Goal: Use online tool/utility: Utilize a website feature to perform a specific function

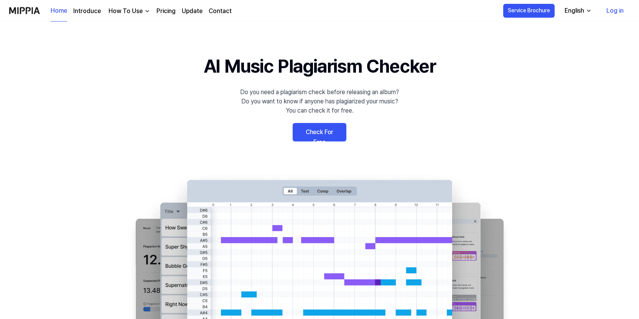
click at [318, 133] on link "Check For Free" at bounding box center [320, 132] width 54 height 18
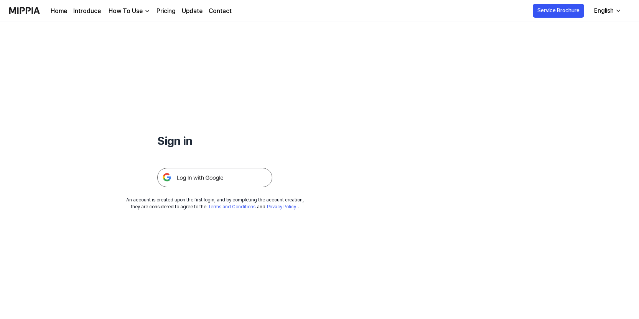
click at [161, 10] on link "Pricing" at bounding box center [166, 11] width 19 height 9
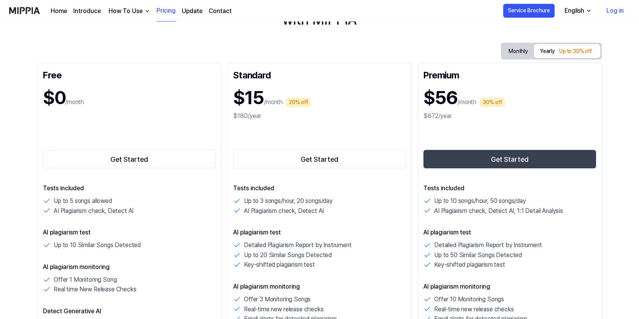
scroll to position [72, 0]
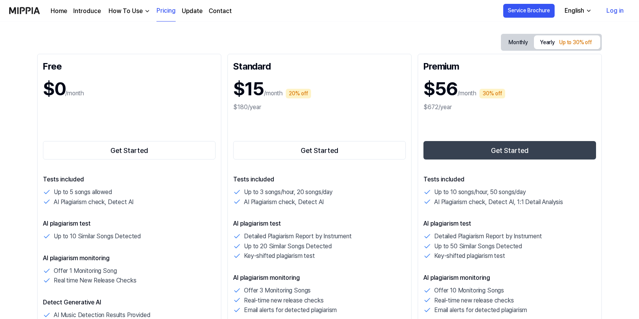
click at [130, 12] on div "How To Use" at bounding box center [125, 11] width 37 height 9
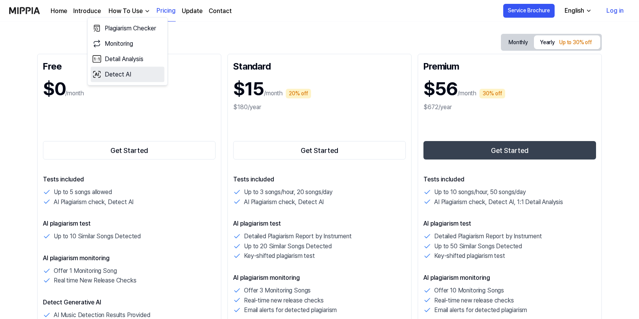
click at [110, 74] on link "Detect AI" at bounding box center [128, 74] width 74 height 15
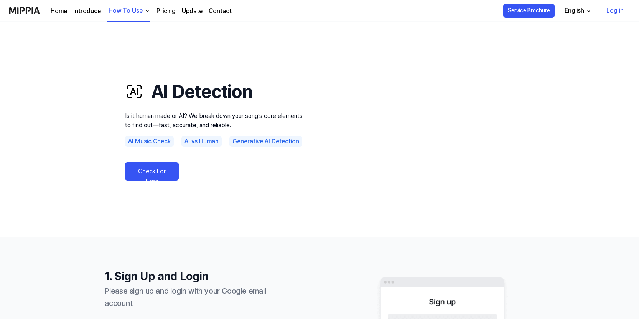
click at [167, 11] on link "Pricing" at bounding box center [166, 11] width 19 height 9
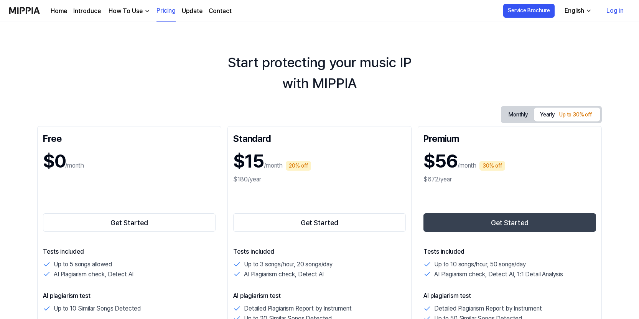
scroll to position [9, 0]
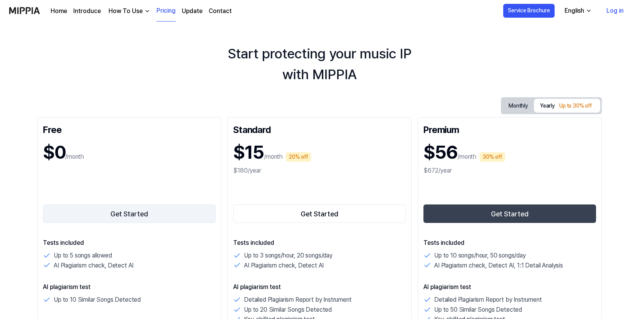
click at [143, 211] on button "Get Started" at bounding box center [129, 213] width 173 height 18
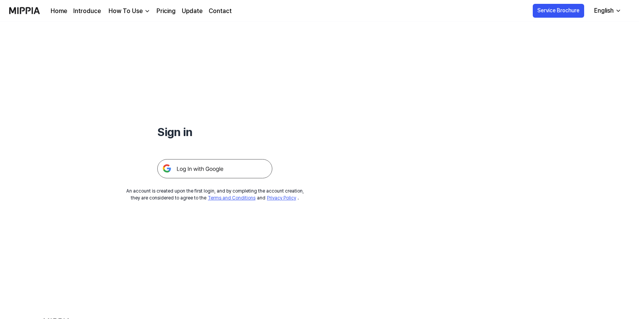
click at [191, 168] on img at bounding box center [214, 168] width 115 height 19
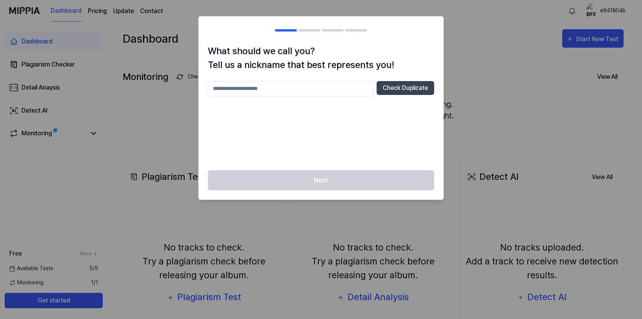
click at [243, 91] on input "text" at bounding box center [291, 88] width 166 height 15
type input "*****"
click at [393, 89] on button "Check Duplicate" at bounding box center [406, 88] width 58 height 14
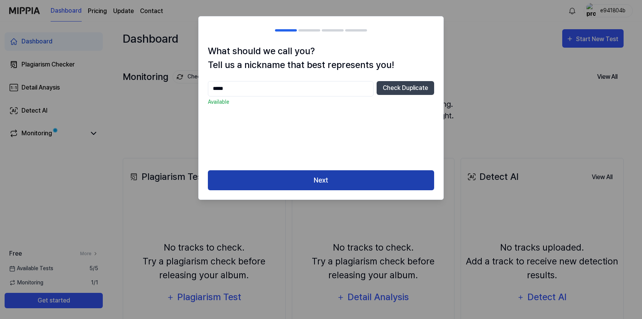
click at [356, 176] on button "Next" at bounding box center [321, 180] width 226 height 20
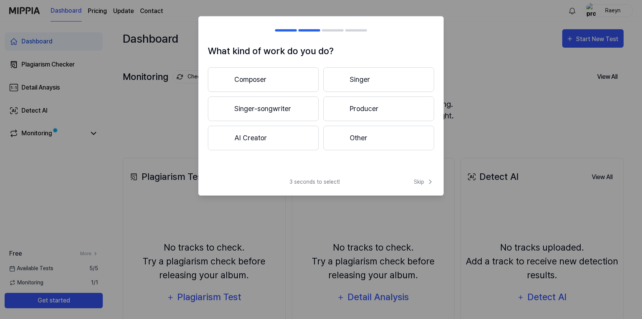
click at [272, 79] on button "Composer" at bounding box center [263, 79] width 111 height 25
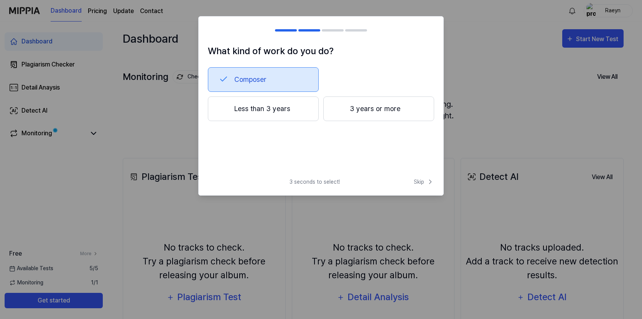
click at [351, 102] on button "3 years or more" at bounding box center [379, 108] width 111 height 25
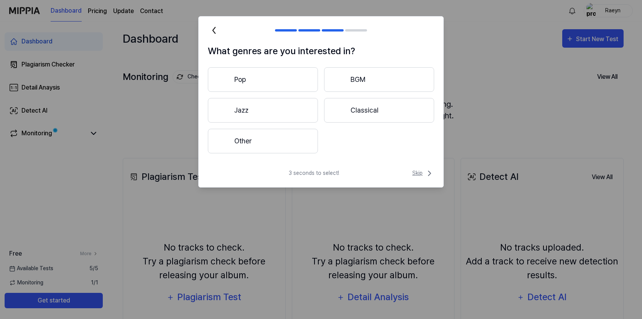
click at [415, 172] on span "Skip" at bounding box center [424, 172] width 22 height 9
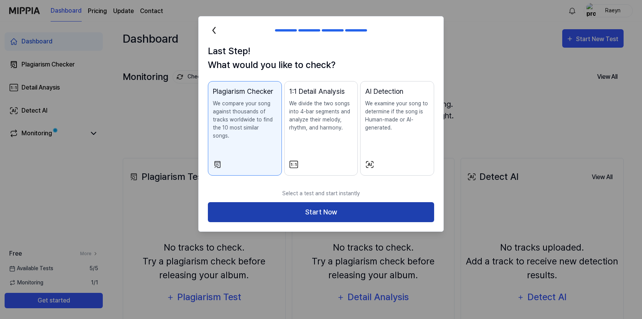
click at [344, 203] on button "Start Now" at bounding box center [321, 212] width 226 height 20
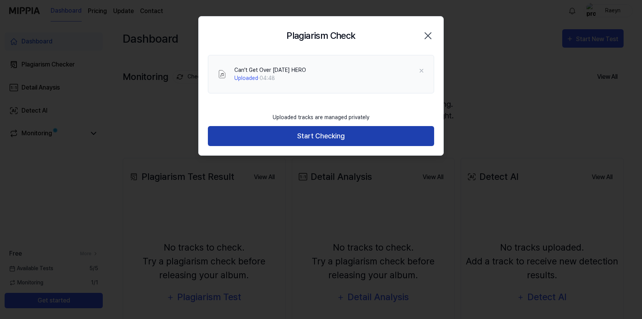
click at [345, 137] on button "Start Checking" at bounding box center [321, 136] width 226 height 20
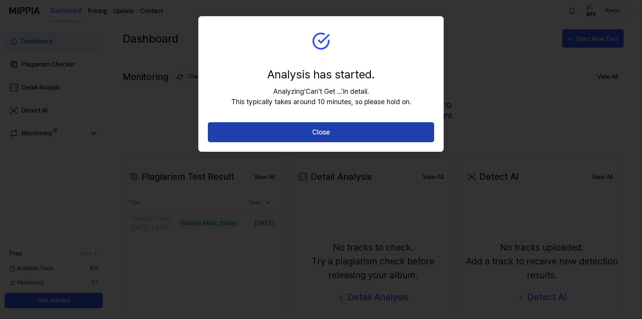
click at [370, 129] on button "Close" at bounding box center [321, 132] width 226 height 20
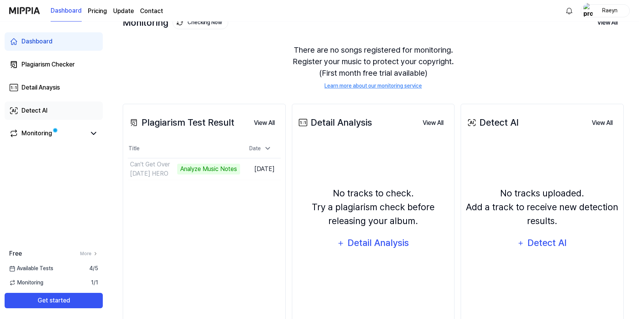
scroll to position [30, 0]
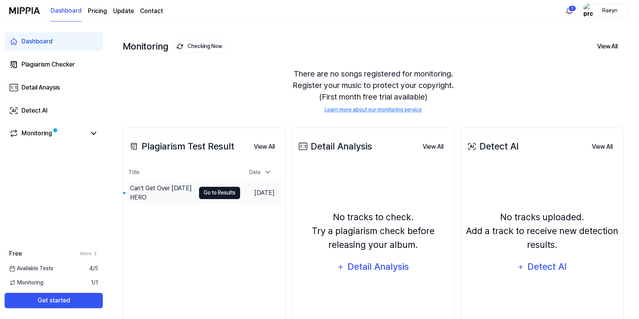
click at [216, 192] on button "Go to Results" at bounding box center [219, 193] width 41 height 12
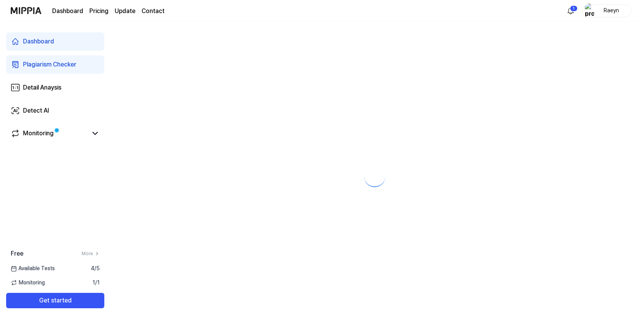
scroll to position [0, 0]
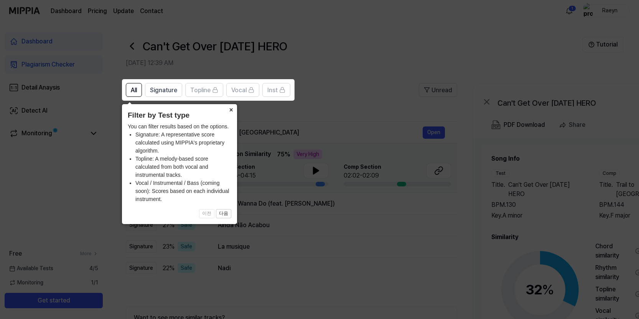
click at [229, 109] on button "×" at bounding box center [231, 109] width 12 height 11
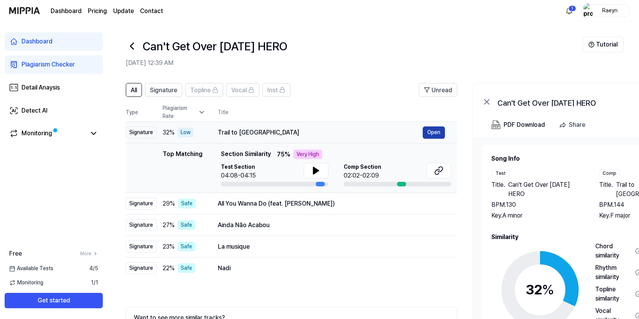
click at [428, 133] on button "Open" at bounding box center [434, 132] width 22 height 12
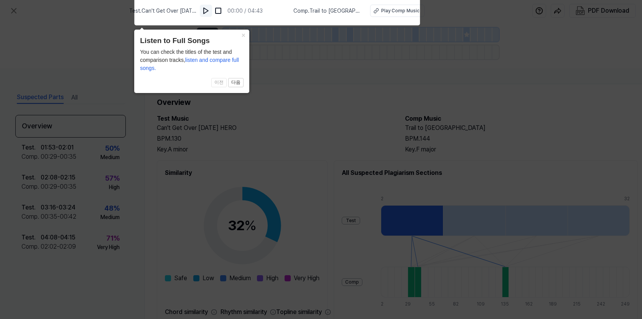
click at [210, 11] on img at bounding box center [206, 11] width 8 height 8
click at [223, 10] on img at bounding box center [219, 11] width 8 height 8
click at [385, 12] on div "Play Comp Music" at bounding box center [400, 10] width 38 height 7
click at [516, 103] on icon at bounding box center [321, 157] width 642 height 322
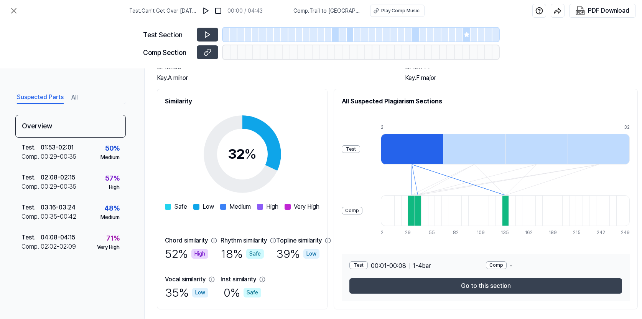
scroll to position [93, 0]
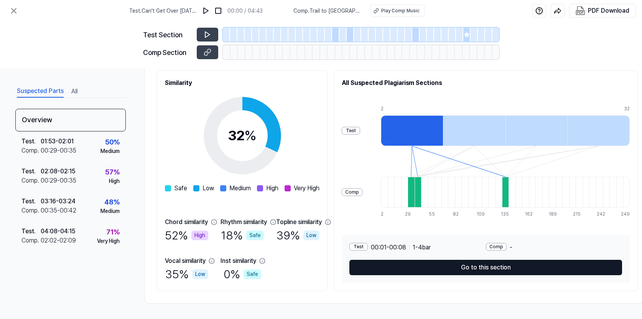
click at [431, 264] on button "Go to this section" at bounding box center [486, 266] width 273 height 15
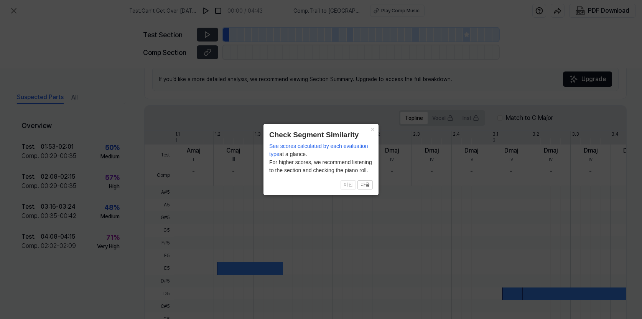
scroll to position [76, 0]
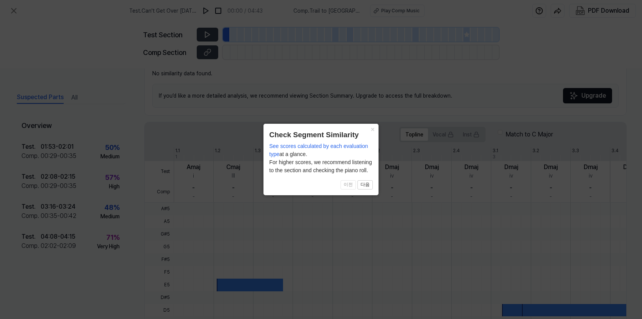
click at [372, 128] on button "×" at bounding box center [373, 129] width 12 height 11
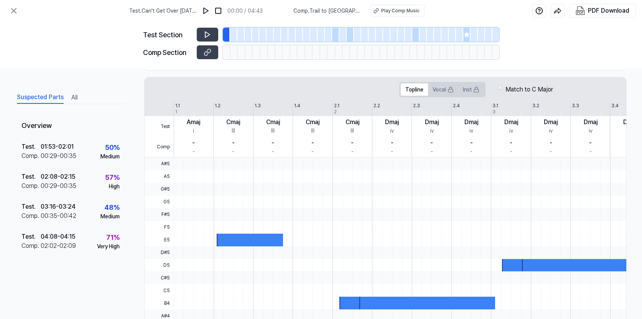
scroll to position [0, 0]
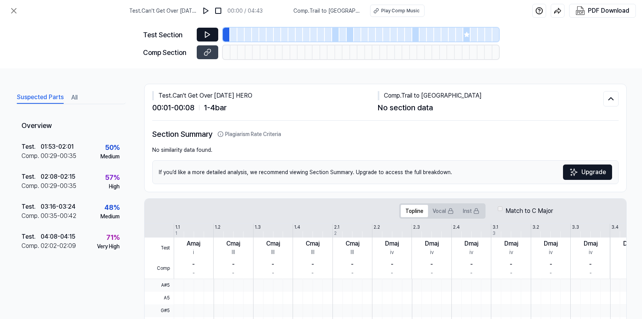
click at [209, 36] on icon at bounding box center [207, 35] width 5 height 6
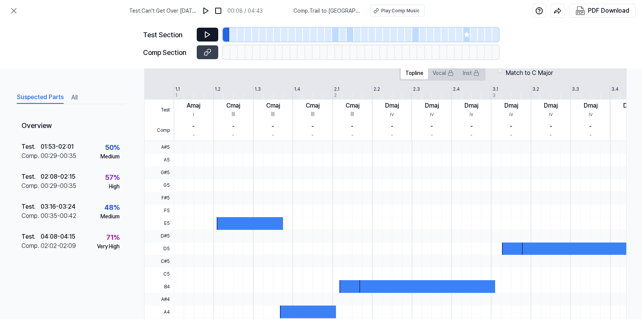
scroll to position [191, 0]
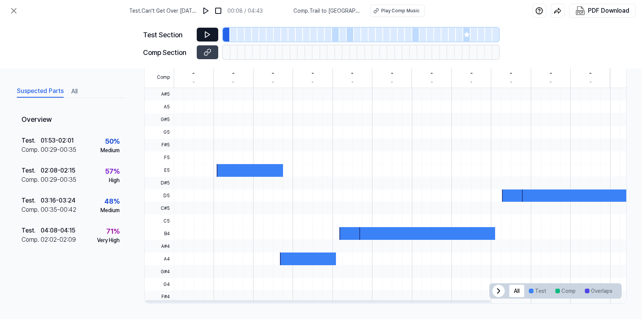
click at [497, 289] on icon at bounding box center [498, 290] width 9 height 9
click at [609, 291] on icon at bounding box center [612, 290] width 9 height 9
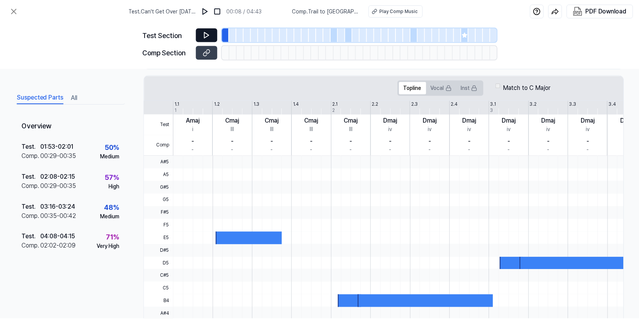
scroll to position [0, 0]
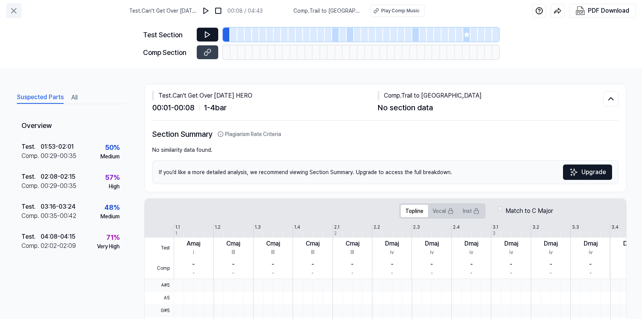
click at [12, 10] on icon at bounding box center [13, 10] width 9 height 9
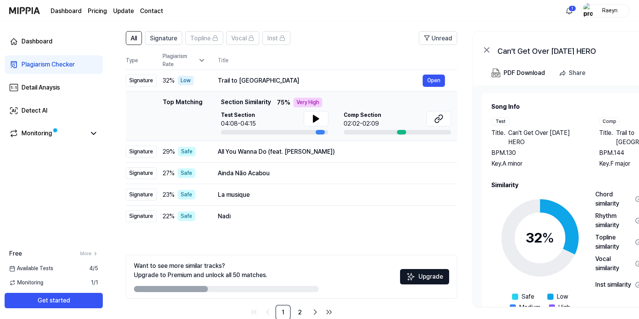
scroll to position [50, 0]
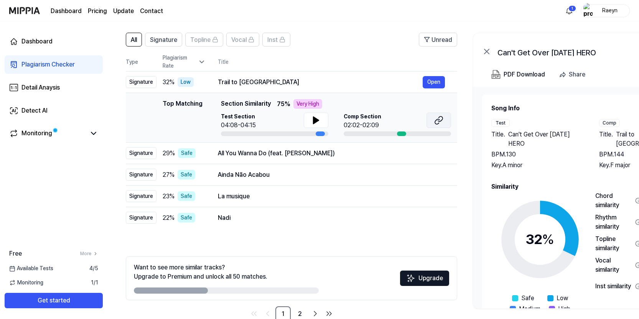
click at [438, 121] on icon at bounding box center [440, 118] width 5 height 5
click at [314, 117] on icon at bounding box center [316, 120] width 5 height 7
click at [440, 120] on icon at bounding box center [438, 120] width 9 height 9
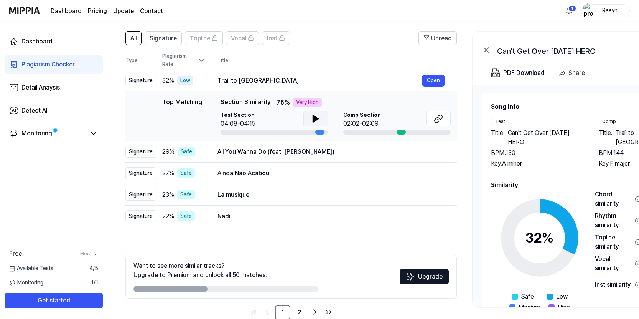
scroll to position [53, 0]
